Goal: Task Accomplishment & Management: Manage account settings

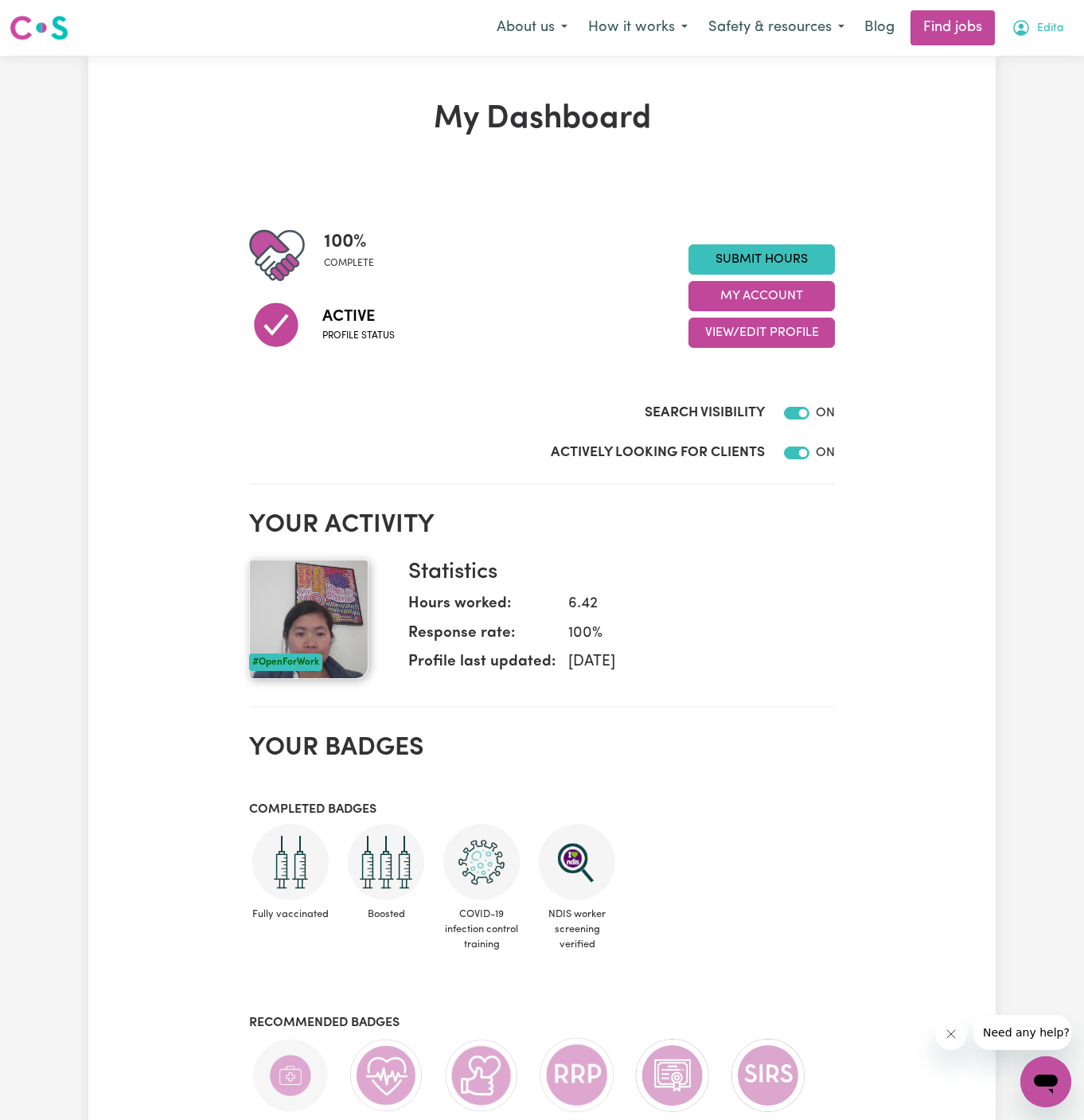
click at [1033, 32] on button "Edita" at bounding box center [1038, 28] width 73 height 33
click at [1013, 58] on link "My Account" at bounding box center [1010, 62] width 126 height 30
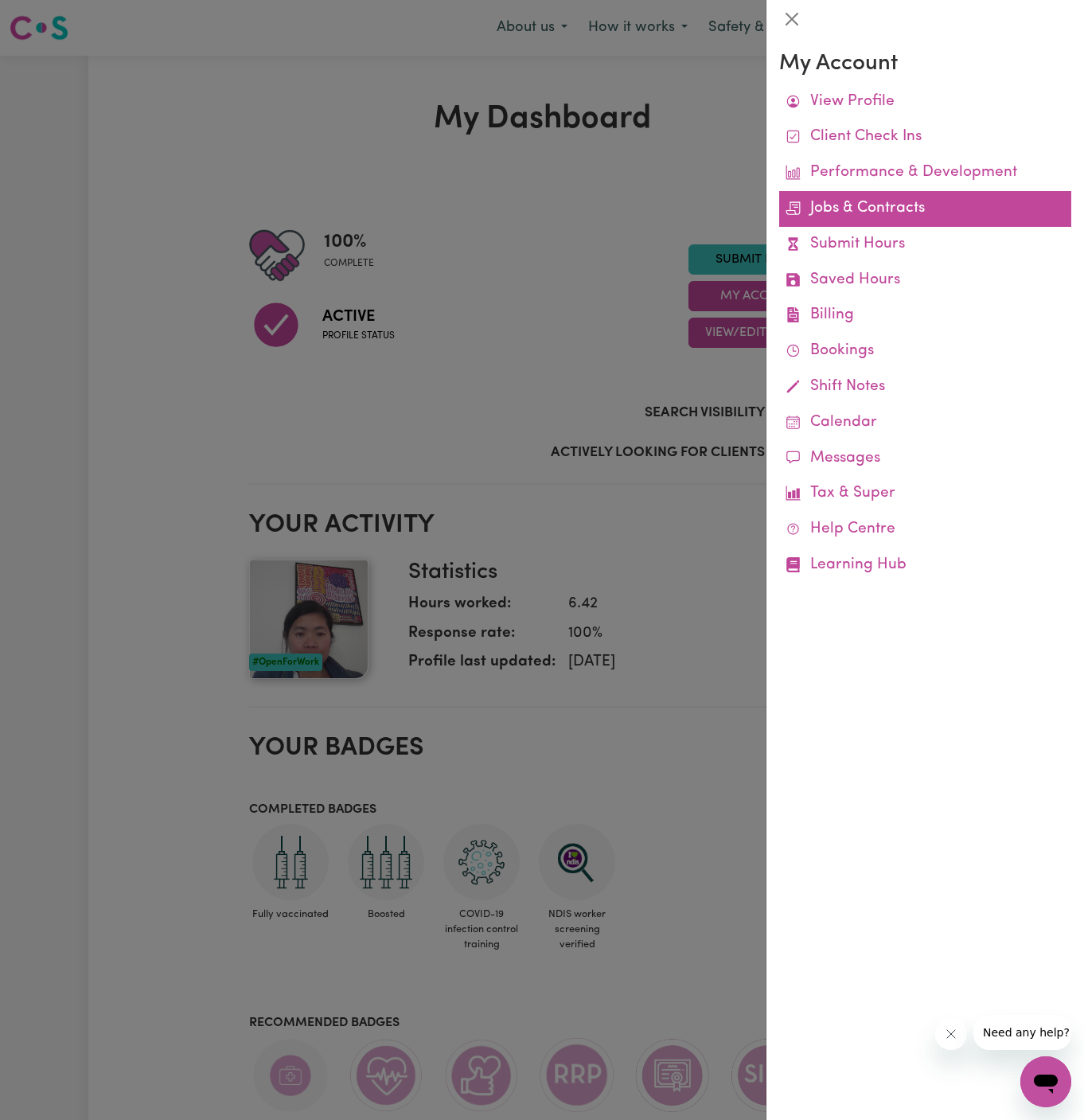
click at [868, 217] on link "Jobs & Contracts" at bounding box center [925, 209] width 292 height 36
